Goal: Task Accomplishment & Management: Use online tool/utility

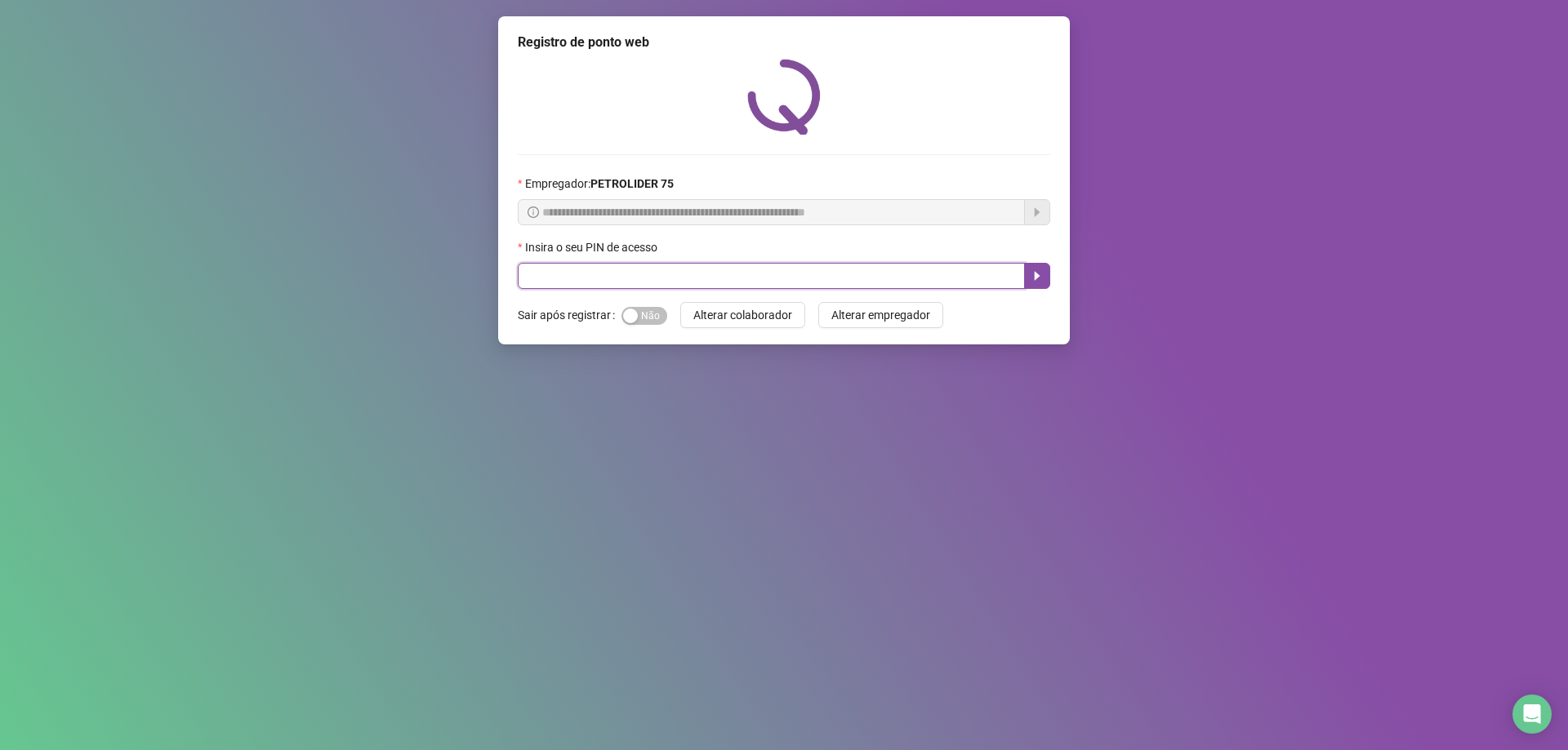
click at [643, 272] on input "text" at bounding box center [770, 276] width 507 height 26
type input "*****"
click at [1040, 270] on icon "caret-right" at bounding box center [1037, 276] width 13 height 13
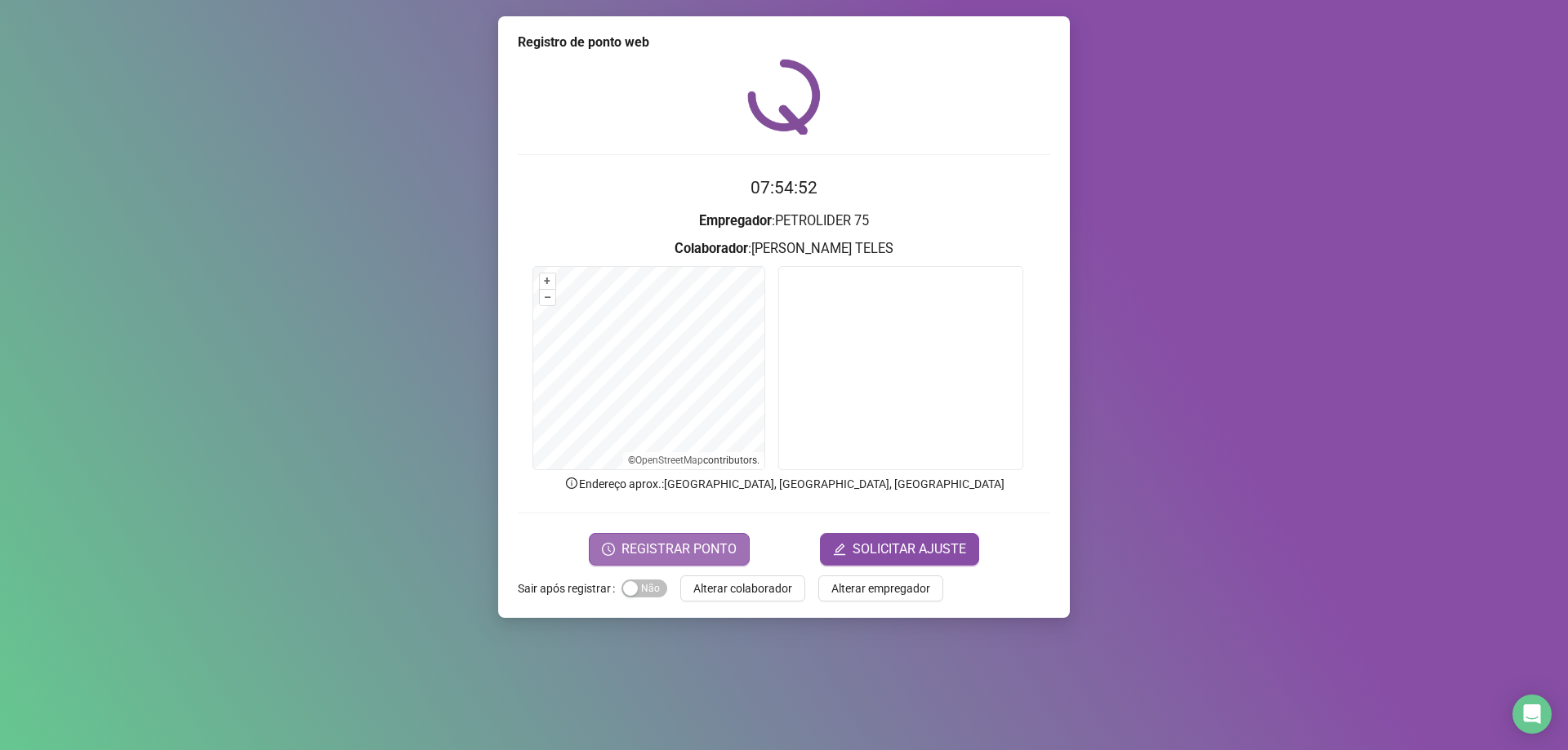
click at [665, 553] on span "REGISTRAR PONTO" at bounding box center [679, 550] width 116 height 19
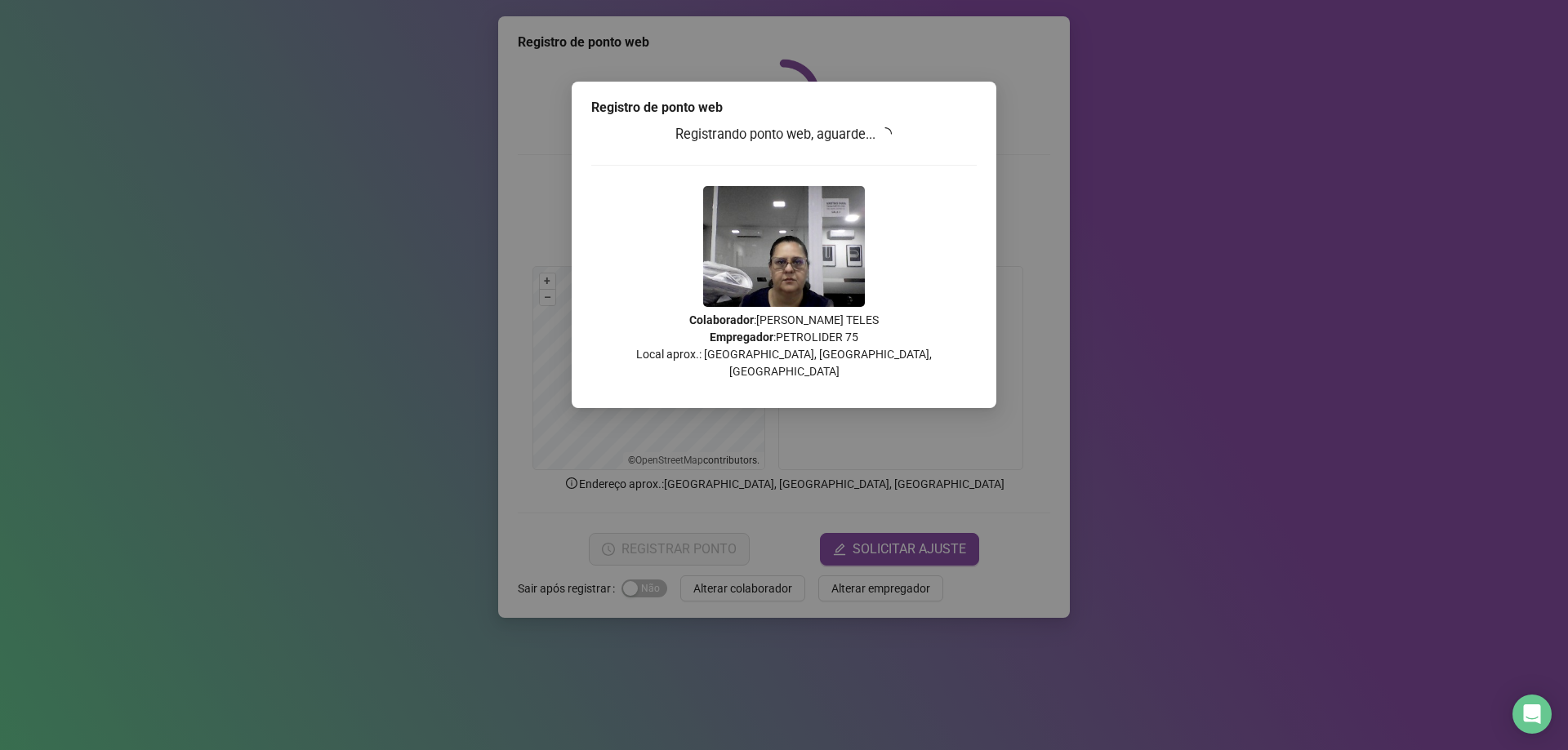
click at [933, 158] on div "Registrando ponto web, aguarde... Colaborador : VANUSA FERREIRA COELHO TELES Em…" at bounding box center [784, 258] width 385 height 268
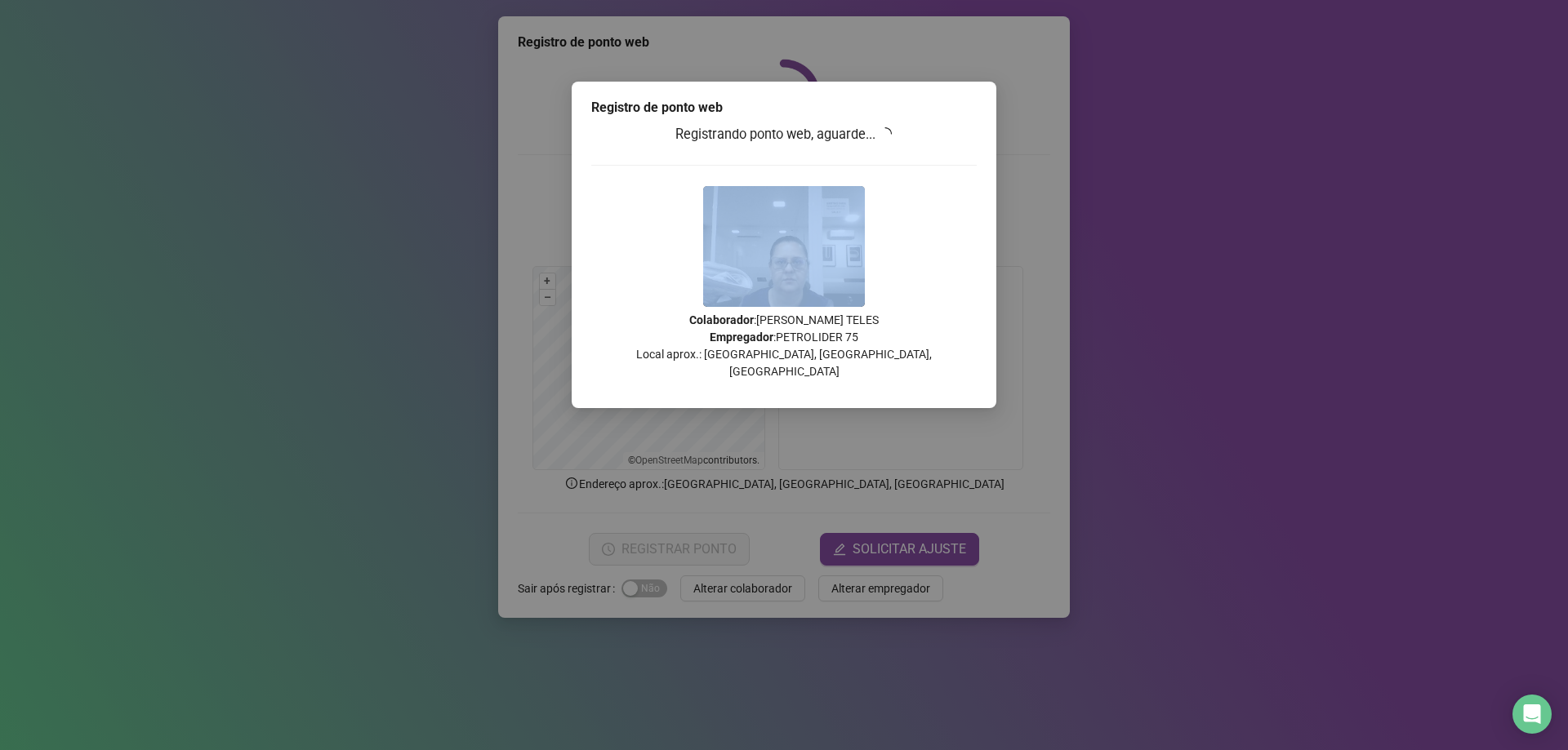
click at [933, 158] on div "Registrando ponto web, aguarde... Colaborador : VANUSA FERREIRA COELHO TELES Em…" at bounding box center [784, 258] width 385 height 268
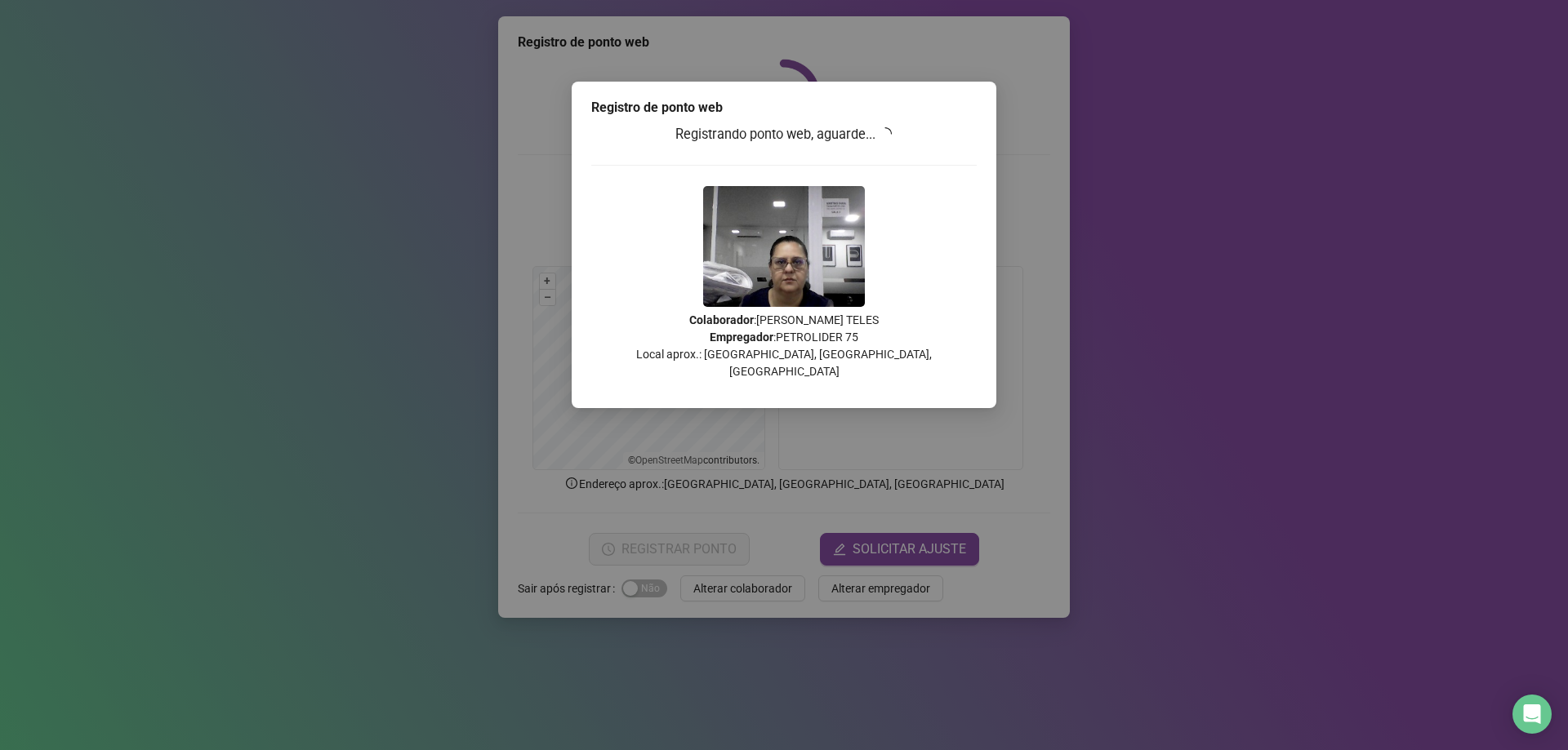
click at [1120, 333] on div "Registro de ponto web Registrando ponto web, aguarde... Colaborador : [PERSON_N…" at bounding box center [784, 375] width 1568 height 750
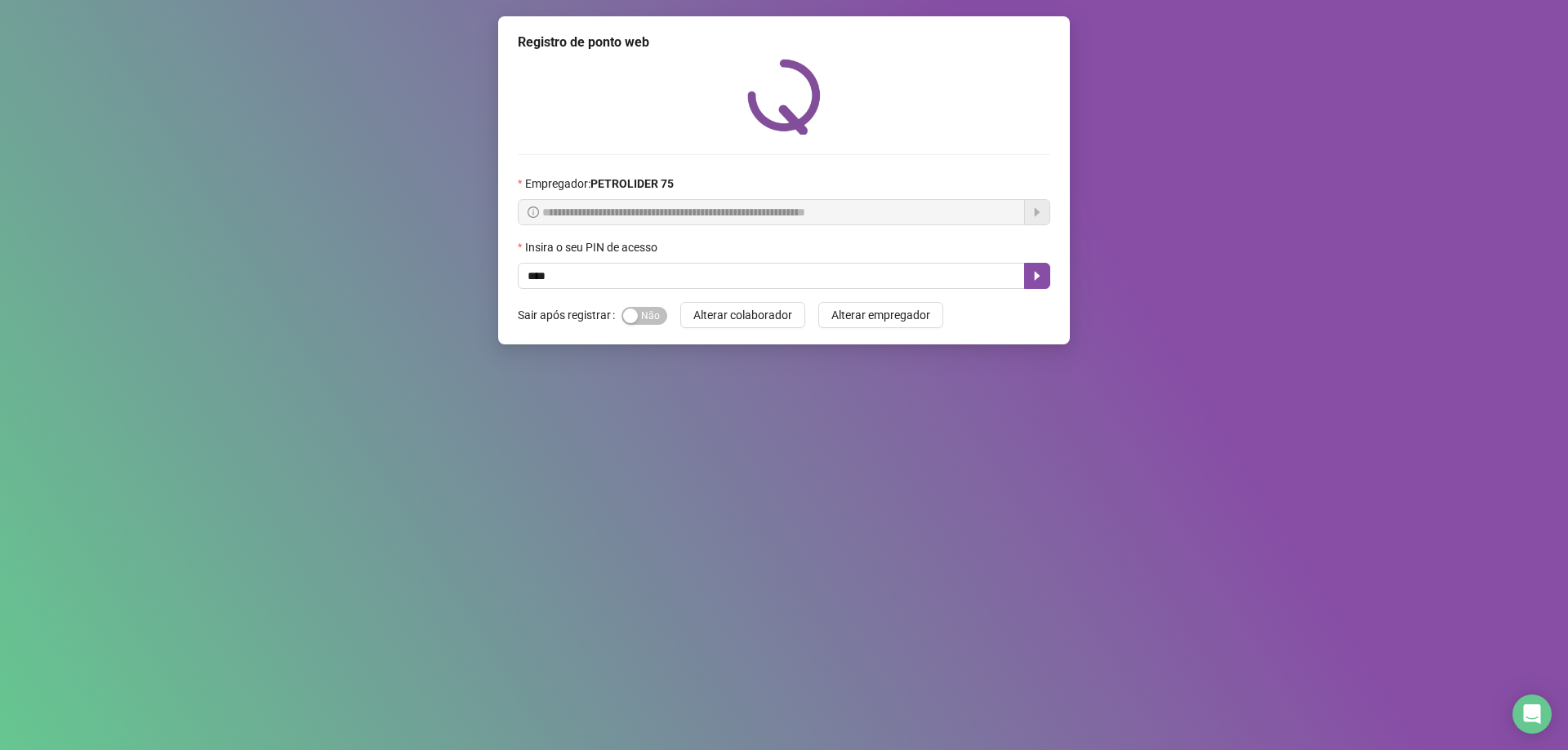
type input "*****"
click at [1032, 278] on icon "caret-right" at bounding box center [1037, 276] width 13 height 13
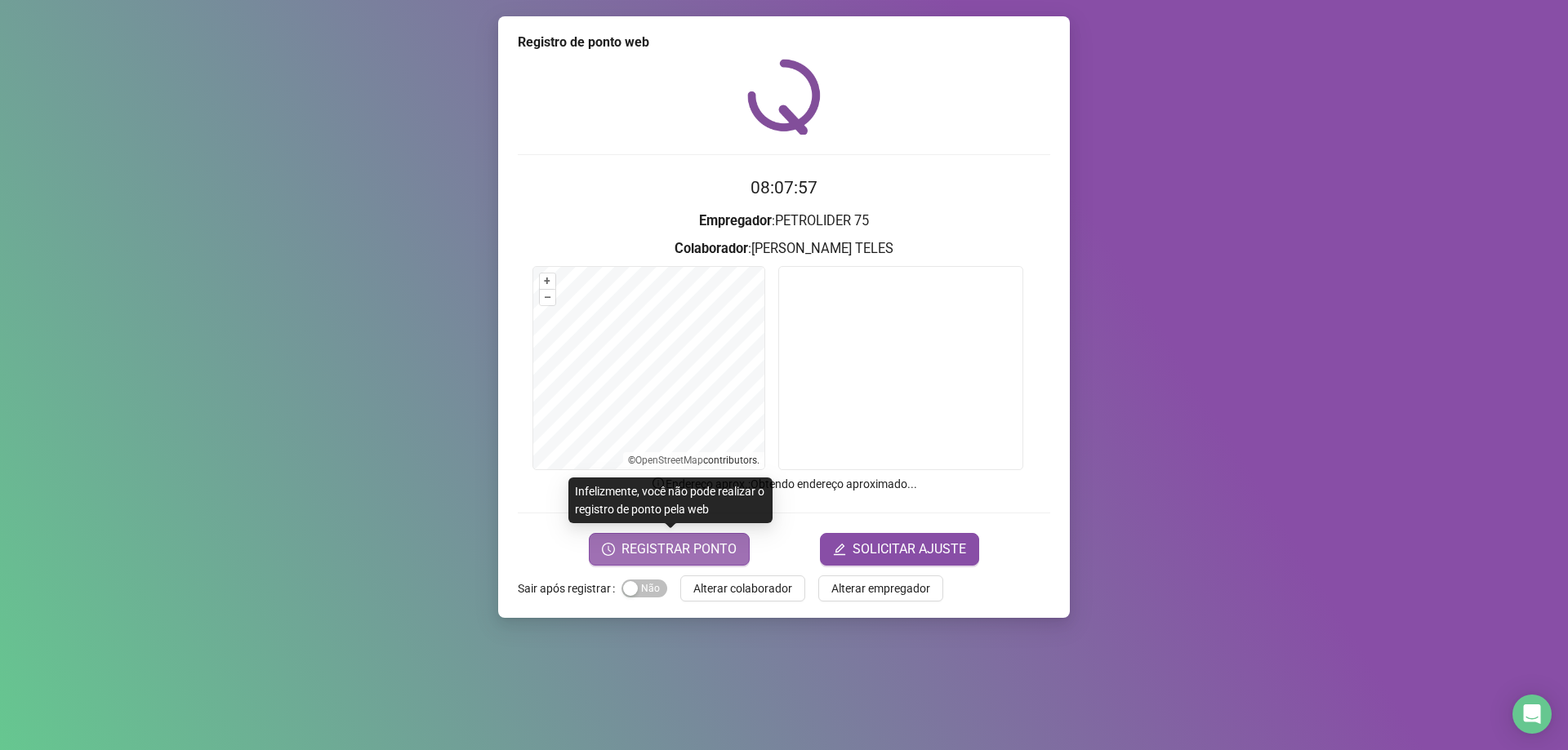
click at [671, 549] on span "REGISTRAR PONTO" at bounding box center [679, 550] width 116 height 19
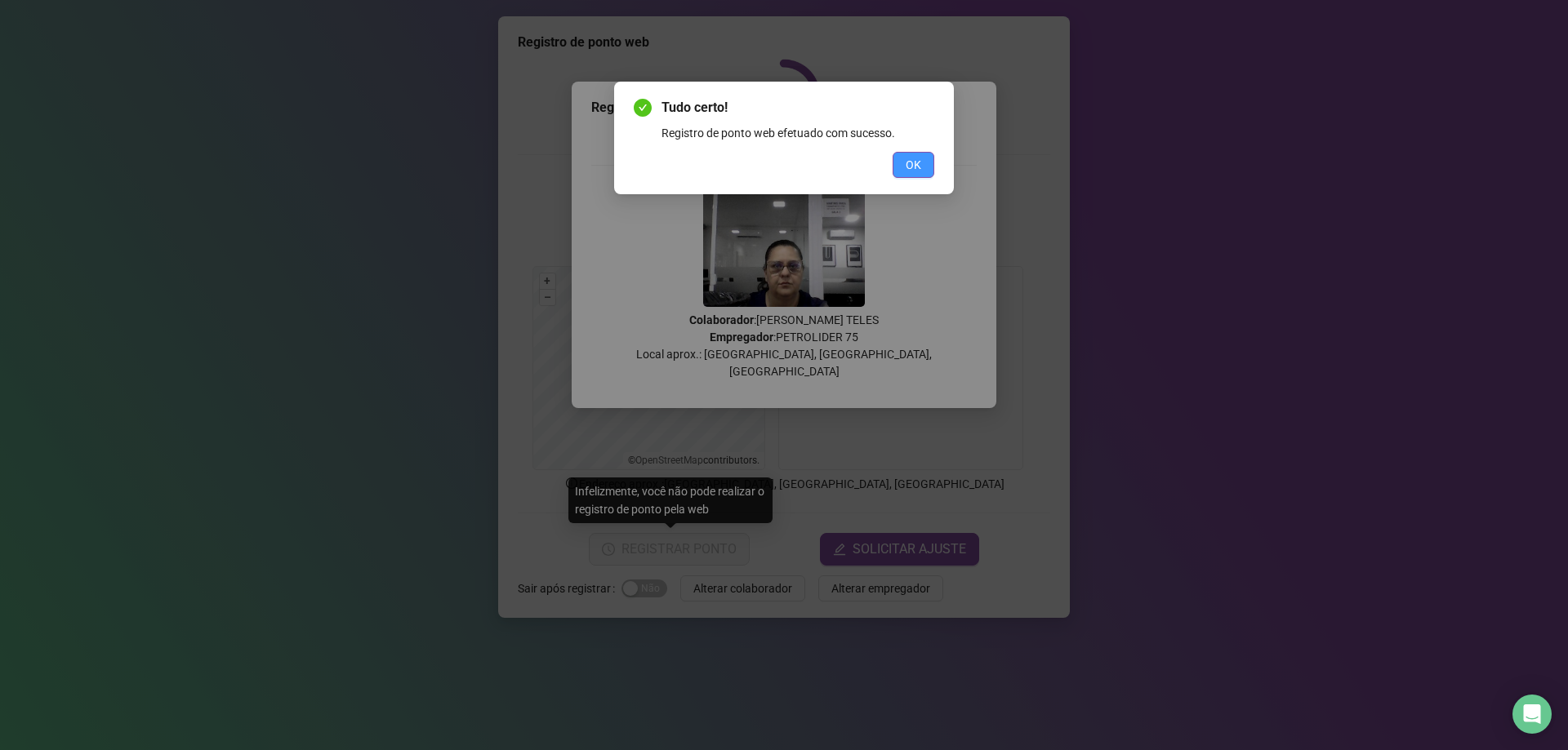
click at [910, 172] on span "OK" at bounding box center [913, 165] width 16 height 18
